Goal: Information Seeking & Learning: Compare options

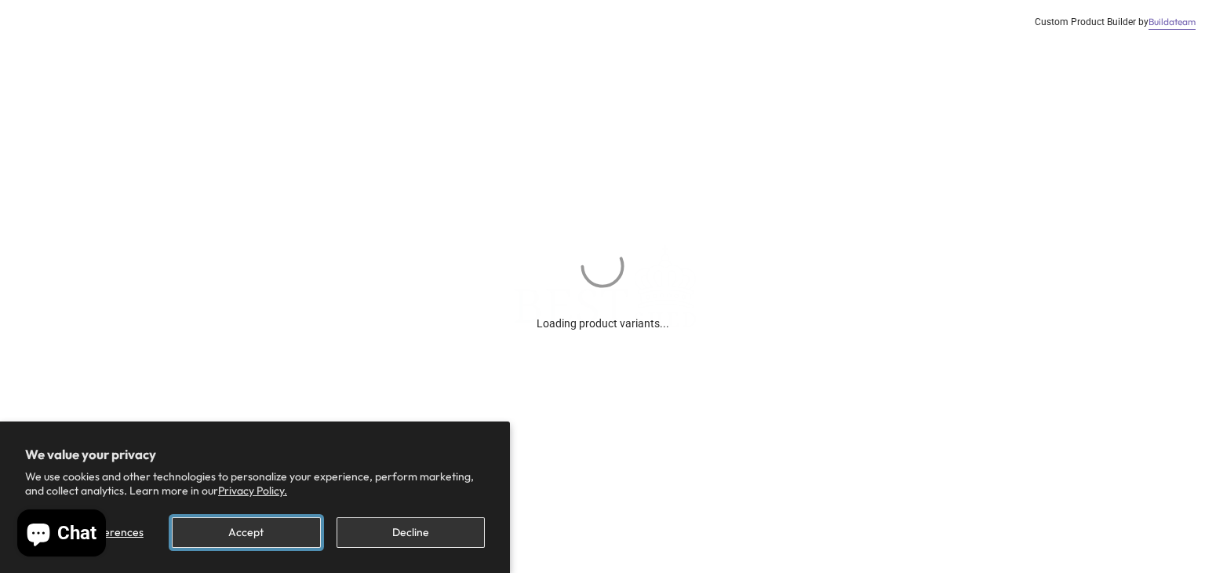
click at [222, 542] on button "Accept" at bounding box center [246, 532] width 148 height 31
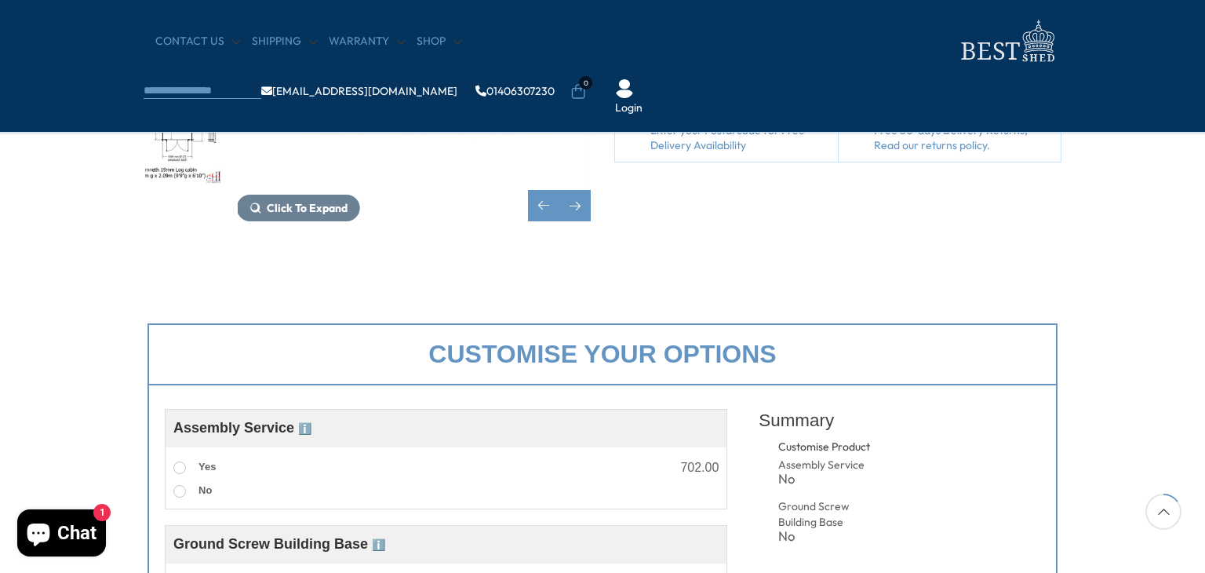
click at [834, 239] on div "Click To Expand Click To Expand Click To Expand Click To Expand Click To Expand…" at bounding box center [602, 39] width 1205 height 474
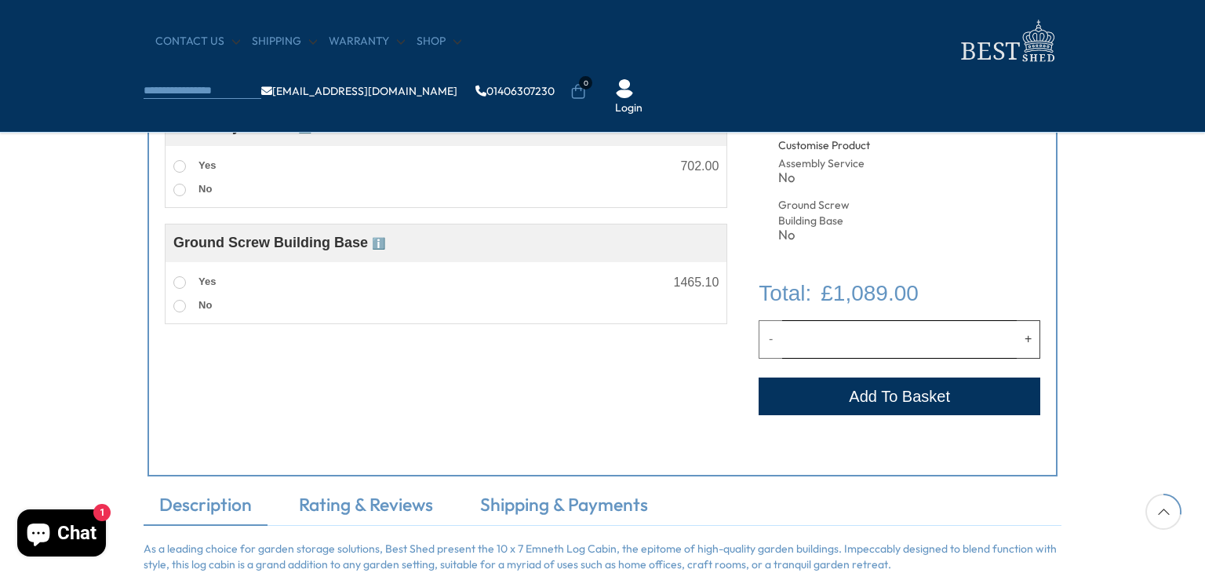
scroll to position [622, 0]
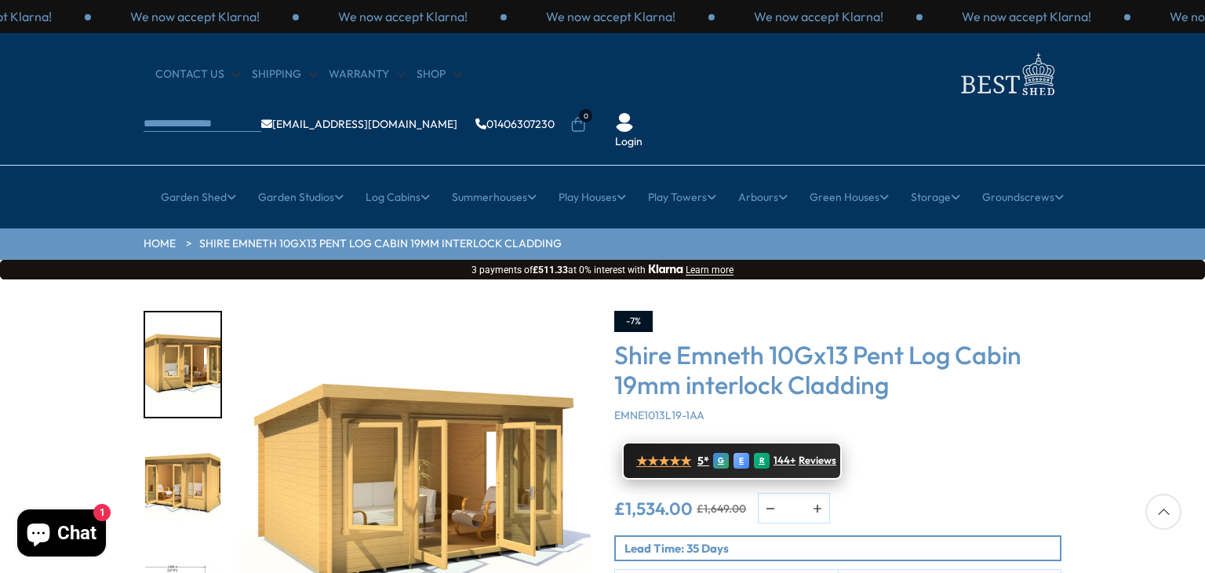
click at [669, 454] on span "★★★★★" at bounding box center [663, 461] width 55 height 15
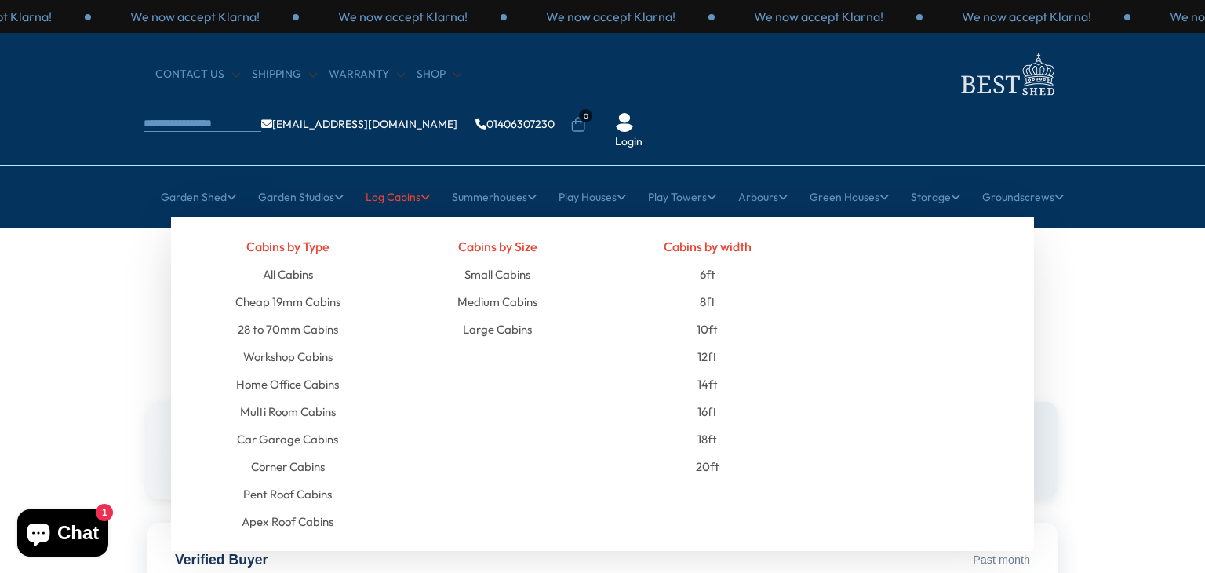
click at [394, 177] on link "Log Cabins" at bounding box center [398, 196] width 64 height 39
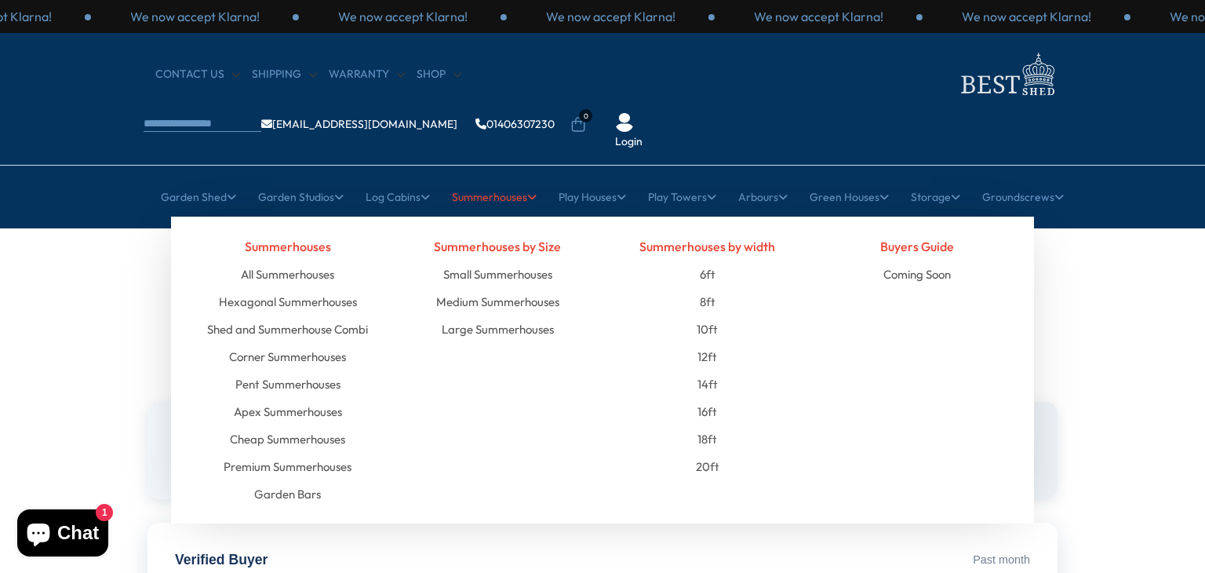
click at [494, 177] on link "Summerhouses" at bounding box center [494, 196] width 85 height 39
click at [716, 343] on link "12ft" at bounding box center [708, 356] width 20 height 27
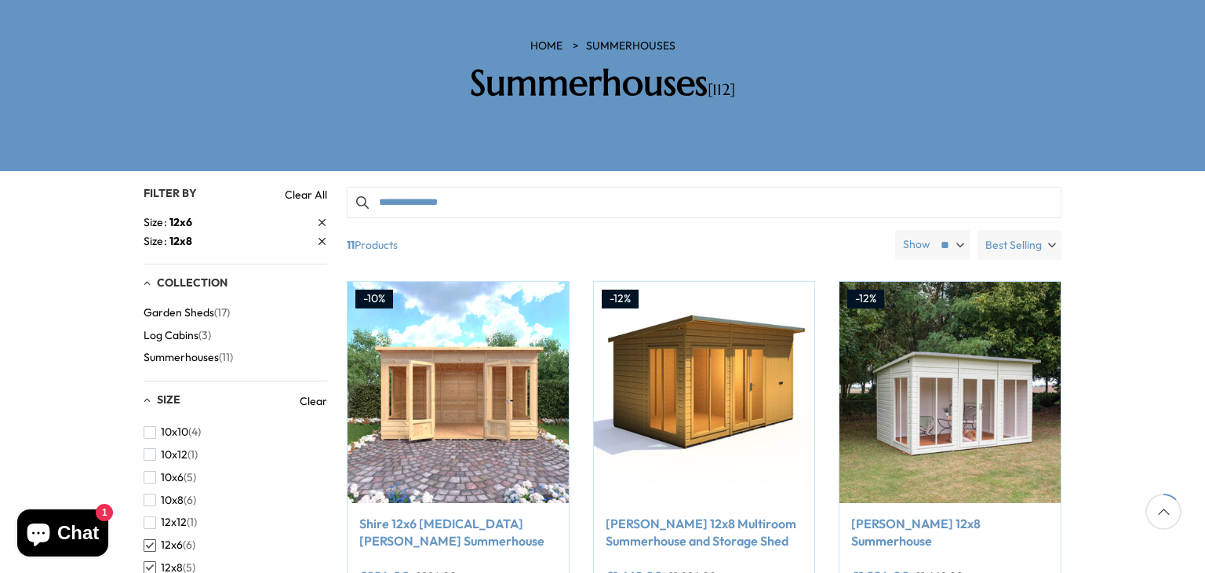
scroll to position [246, 0]
click at [164, 493] on span "10x8" at bounding box center [172, 499] width 23 height 13
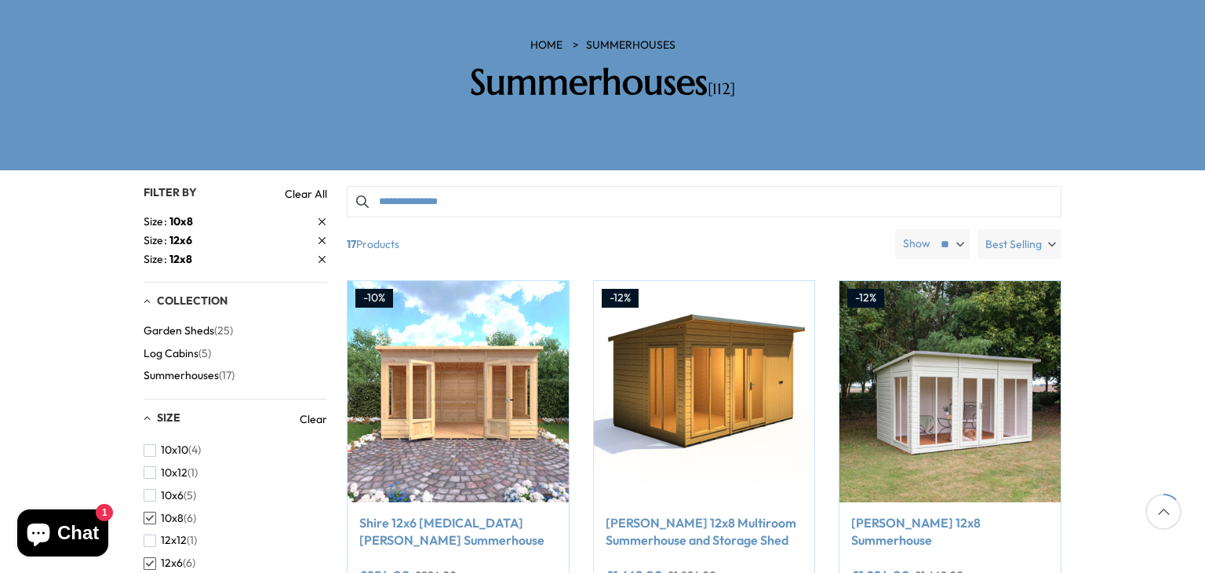
click at [161, 556] on span "12x6" at bounding box center [172, 562] width 22 height 13
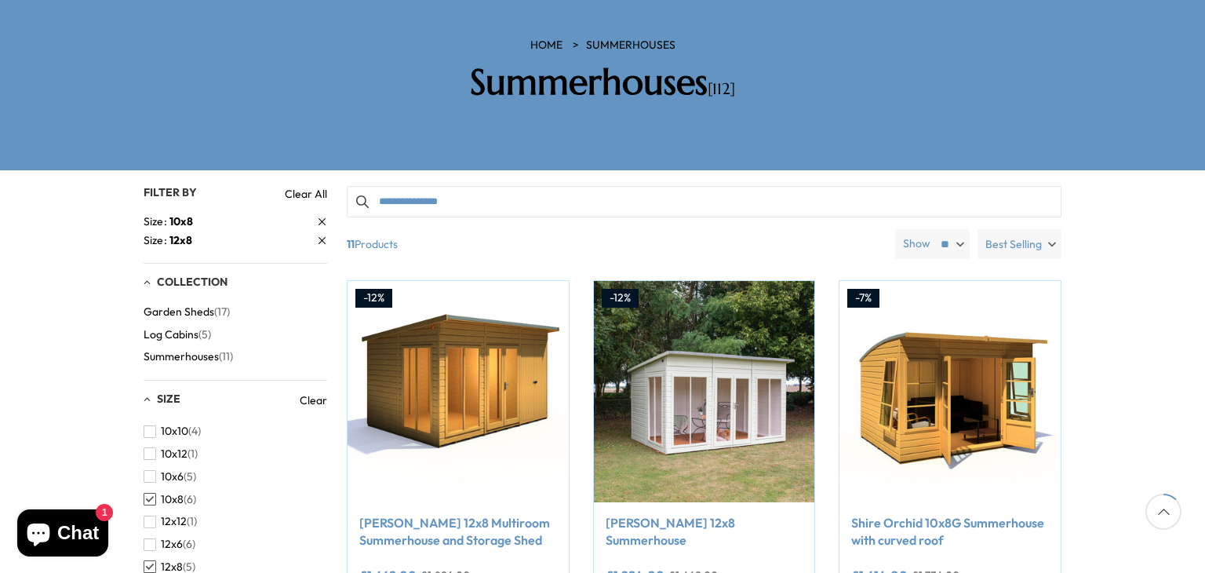
click at [154, 560] on span "button" at bounding box center [150, 566] width 13 height 13
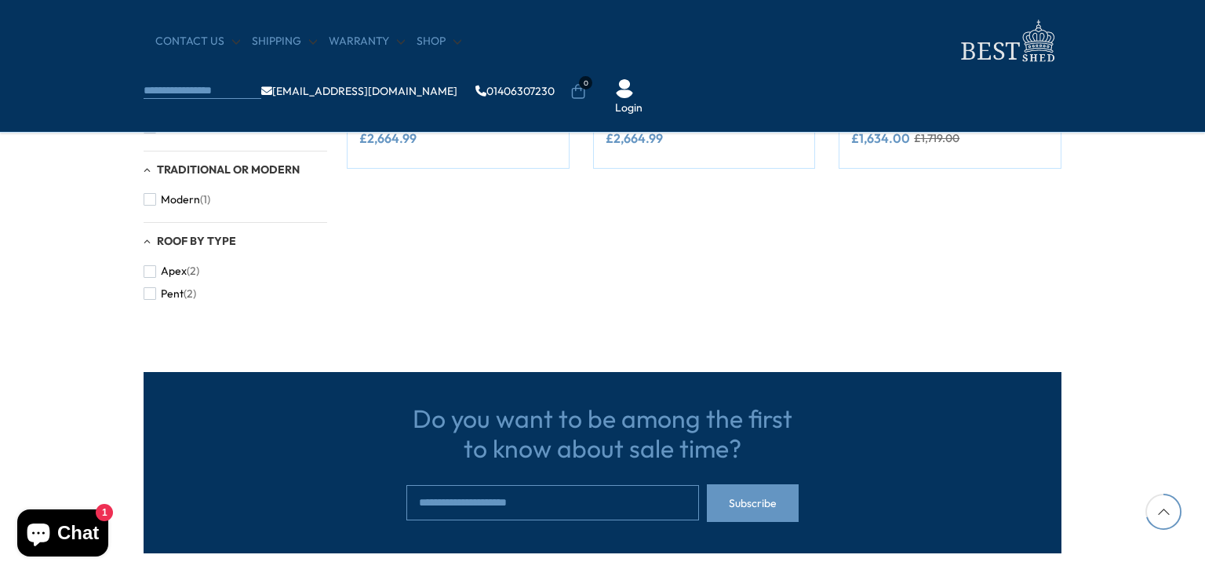
scroll to position [895, 0]
